Goal: Navigation & Orientation: Find specific page/section

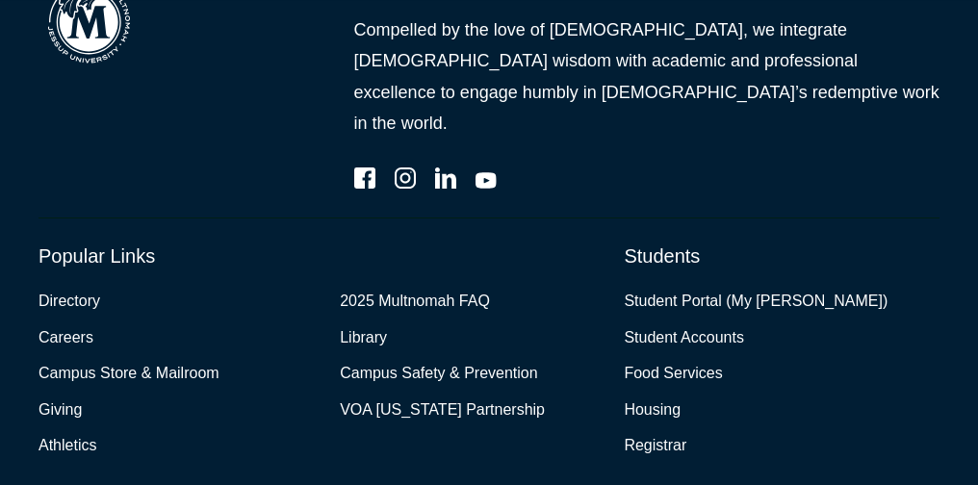
scroll to position [5324, 0]
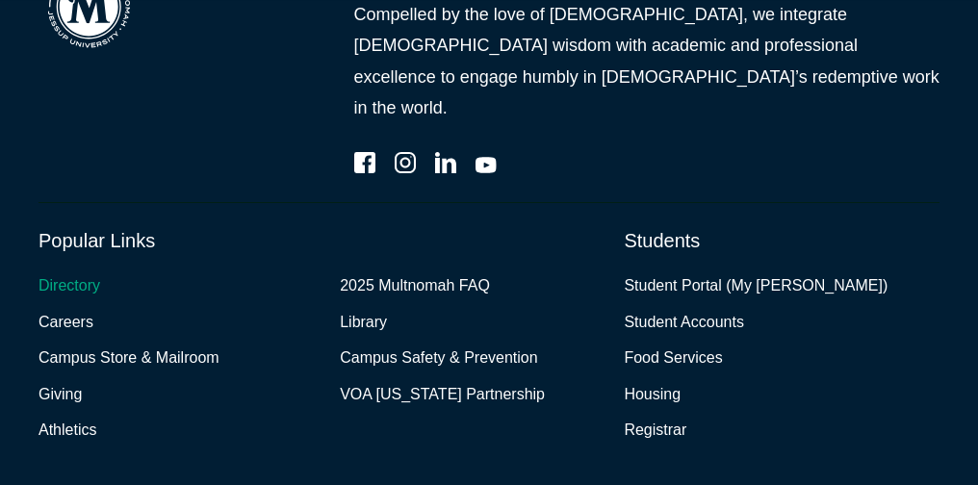
click at [87, 272] on link "Directory" at bounding box center [69, 286] width 62 height 28
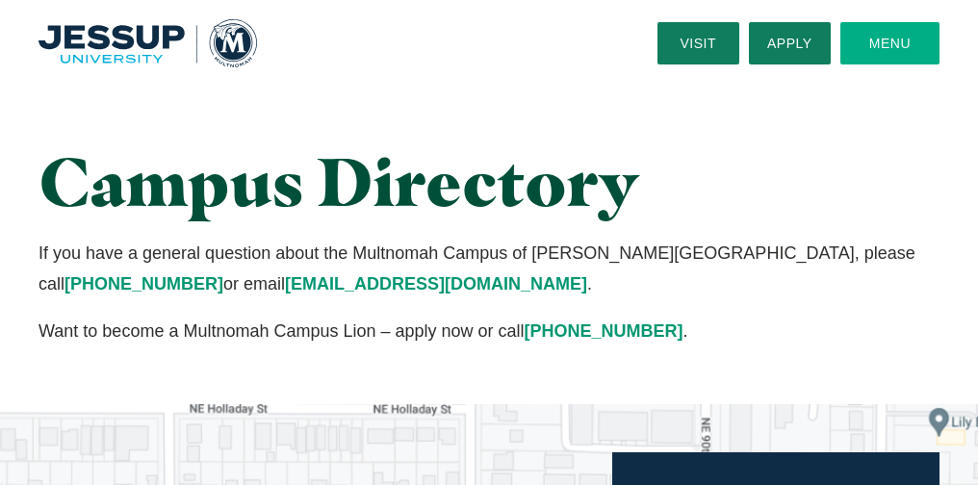
click at [869, 49] on button "Menu" at bounding box center [889, 43] width 99 height 42
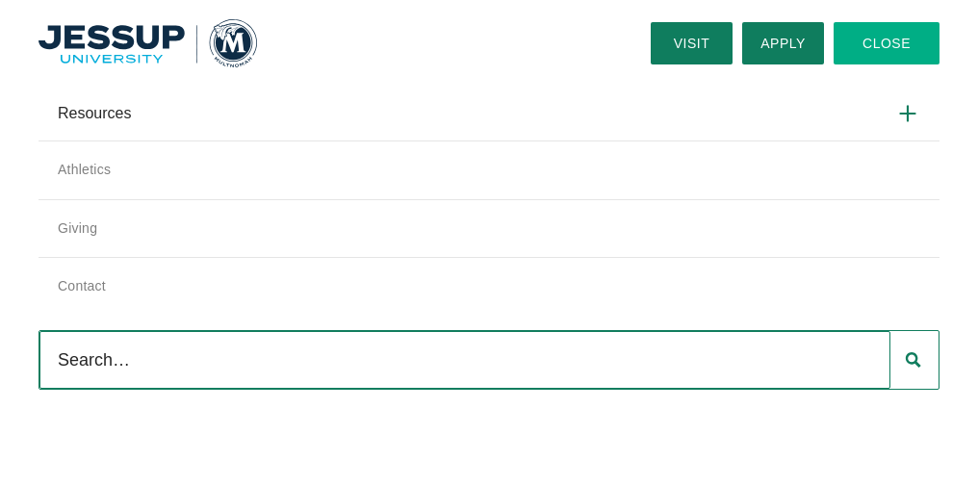
click at [147, 49] on img "Home" at bounding box center [147, 43] width 218 height 49
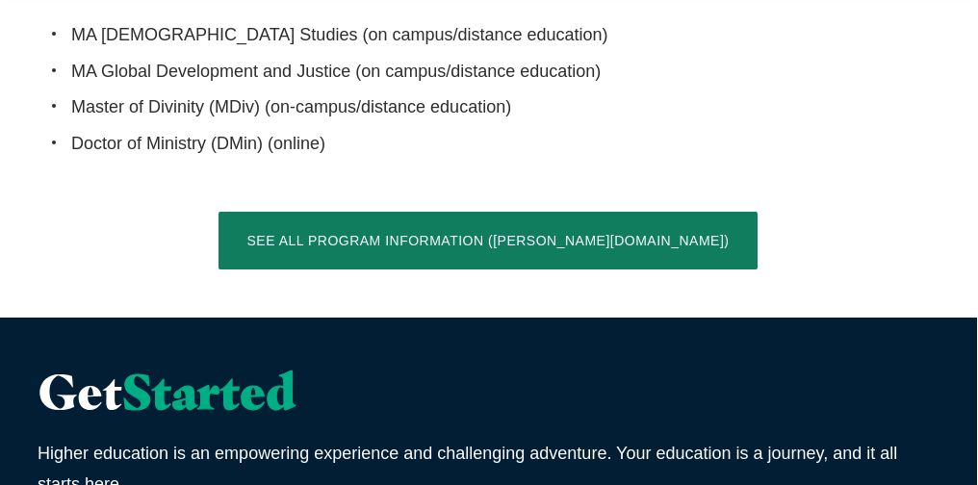
scroll to position [3496, 0]
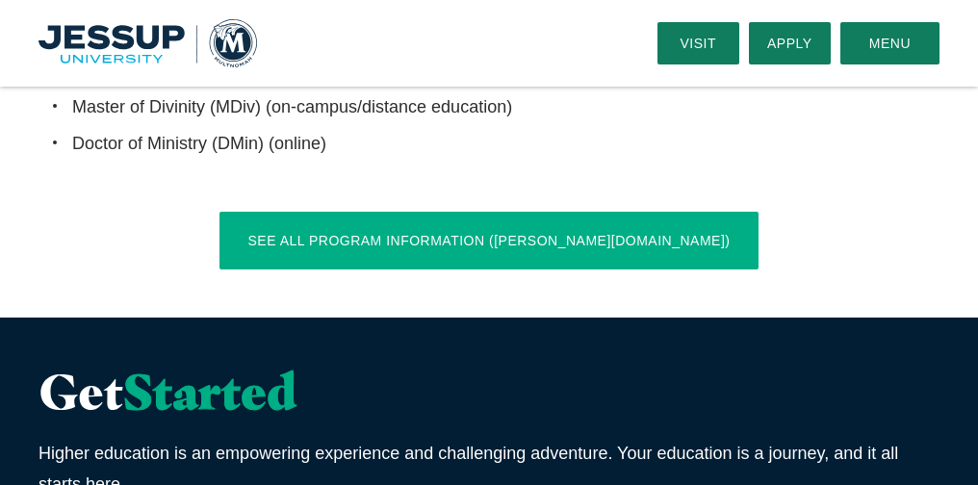
click at [452, 212] on link "See All Program Information ([PERSON_NAME][DOMAIN_NAME])" at bounding box center [489, 241] width 540 height 58
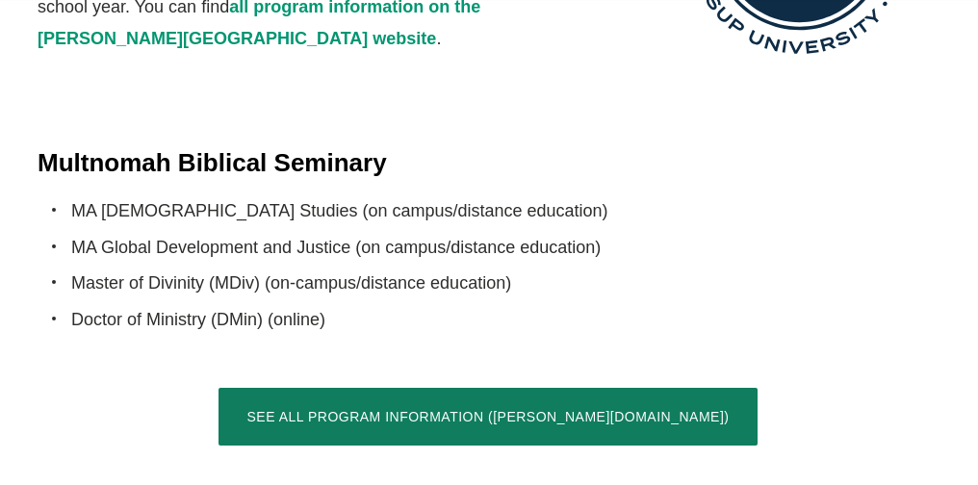
scroll to position [3326, 0]
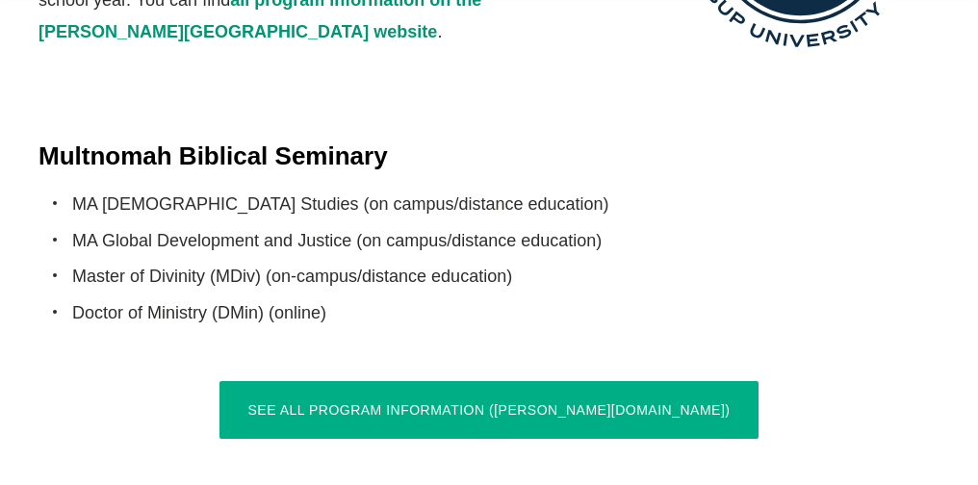
click at [518, 381] on link "See All Program Information ([PERSON_NAME][DOMAIN_NAME])" at bounding box center [489, 410] width 540 height 58
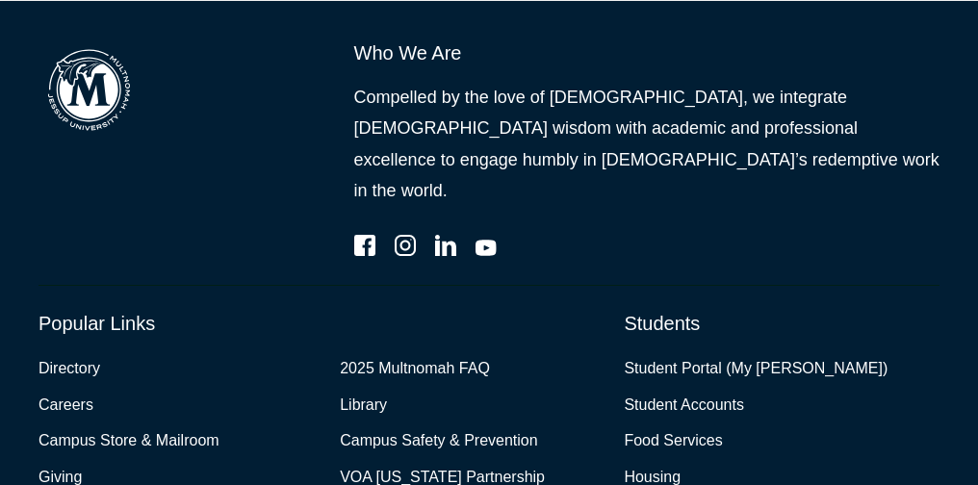
scroll to position [5259, 0]
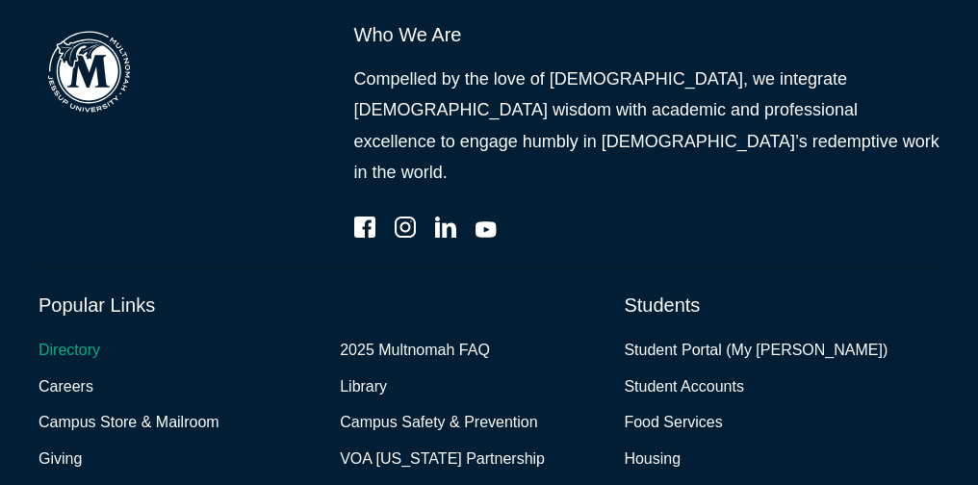
click at [87, 337] on link "Directory" at bounding box center [69, 351] width 62 height 28
